Goal: Use online tool/utility: Utilize a website feature to perform a specific function

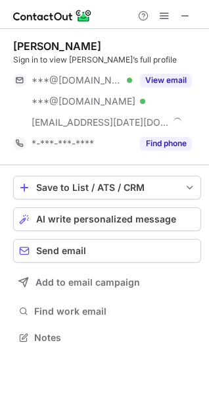
scroll to position [329, 209]
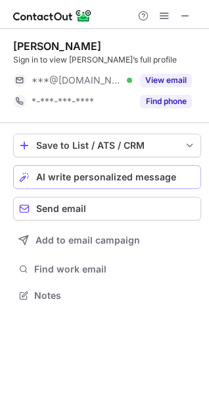
scroll to position [286, 209]
click at [107, 169] on button "AI write personalized message" at bounding box center [107, 177] width 188 height 24
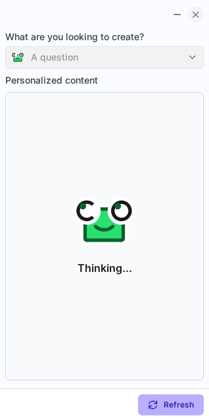
click at [194, 14] on span at bounding box center [196, 14] width 11 height 11
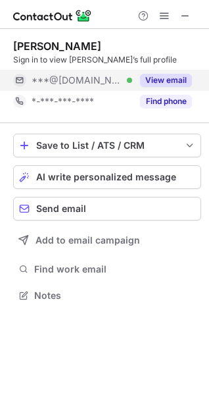
click at [167, 75] on button "View email" at bounding box center [166, 80] width 52 height 13
